Goal: Information Seeking & Learning: Find specific fact

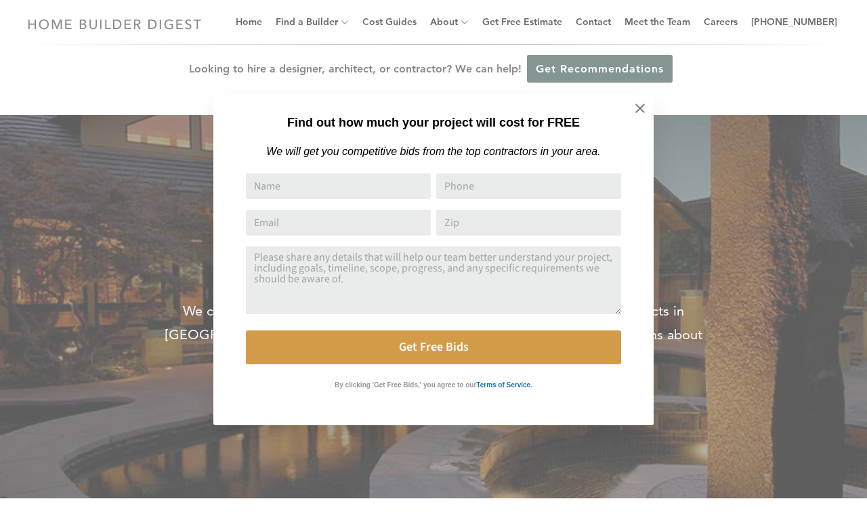
click at [410, 22] on div "Find out how much your project will cost for FREE We will get you competitive b…" at bounding box center [433, 260] width 867 height 520
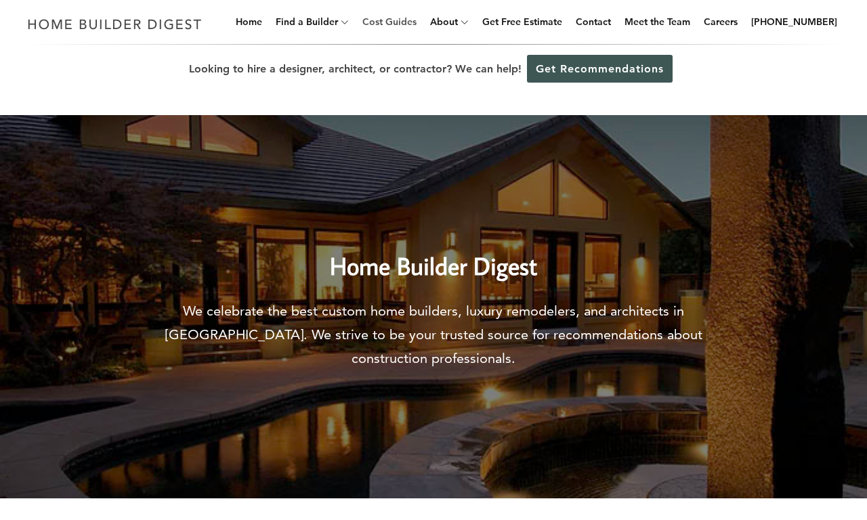
click at [410, 22] on link "Cost Guides" at bounding box center [389, 21] width 65 height 43
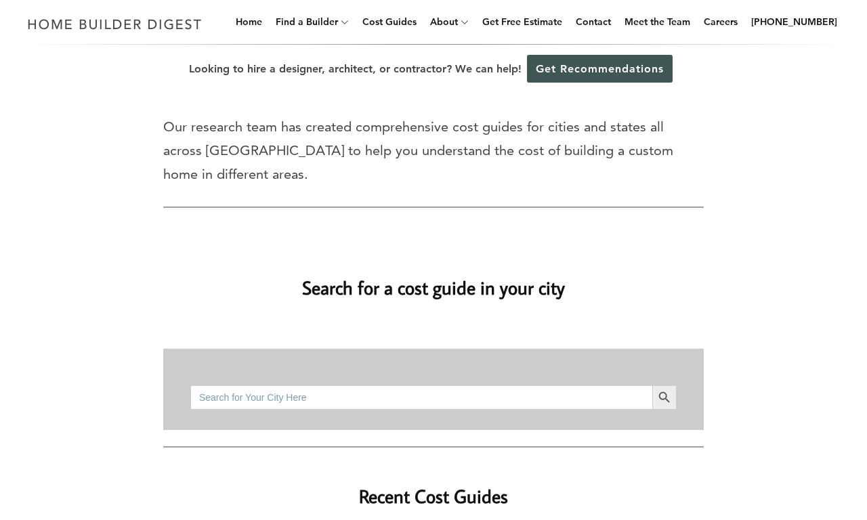
click at [421, 397] on input "Search for:" at bounding box center [421, 397] width 462 height 24
type input "bathroom remodel cost"
click at [652, 385] on button "Search Button" at bounding box center [664, 397] width 24 height 24
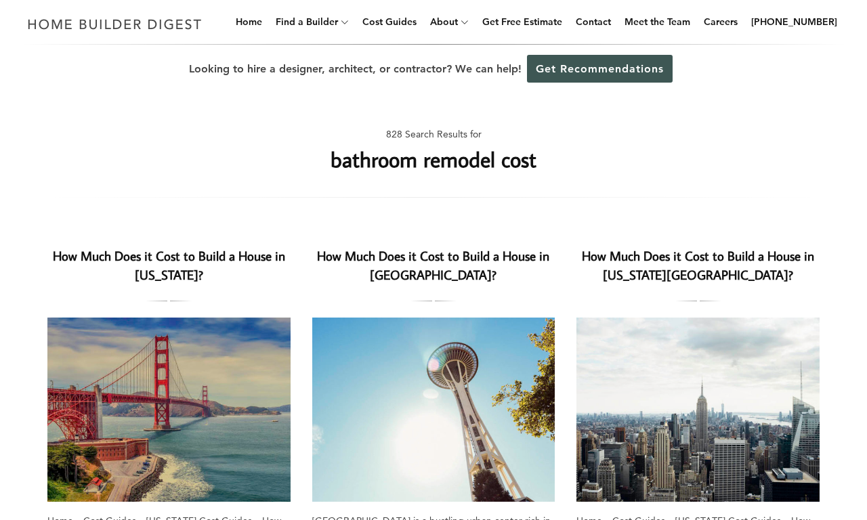
click at [433, 265] on h2 "How Much Does it Cost to Build a House in [GEOGRAPHIC_DATA]?" at bounding box center [433, 266] width 243 height 39
click at [169, 265] on h2 "How Much Does it Cost to Build a House in [US_STATE]?" at bounding box center [168, 266] width 243 height 39
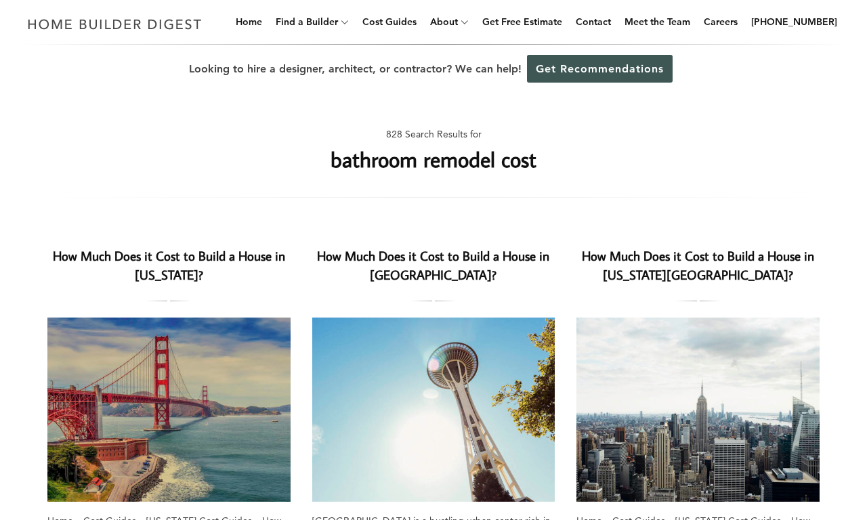
click at [169, 265] on h2 "How Much Does it Cost to Build a House in [US_STATE]?" at bounding box center [168, 266] width 243 height 39
click at [433, 265] on h2 "How Much Does it Cost to Build a House in [GEOGRAPHIC_DATA]?" at bounding box center [433, 266] width 243 height 39
